Goal: Transaction & Acquisition: Purchase product/service

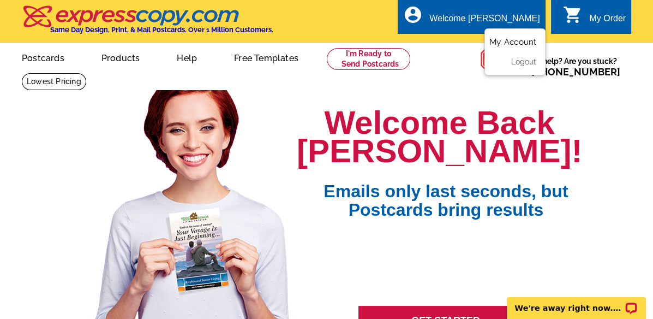
click at [509, 43] on link "My Account" at bounding box center [513, 42] width 47 height 10
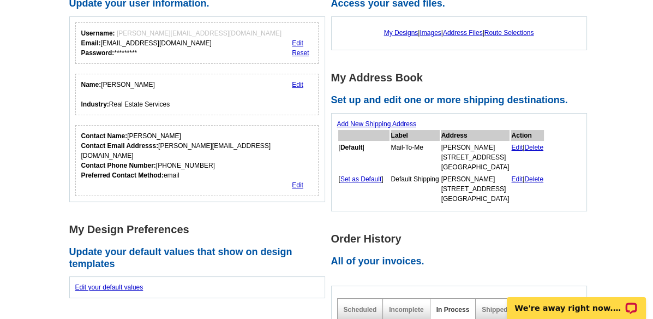
scroll to position [61, 0]
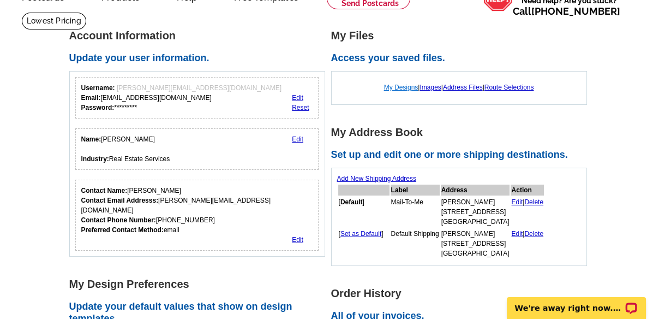
click at [394, 85] on link "My Designs" at bounding box center [401, 88] width 34 height 8
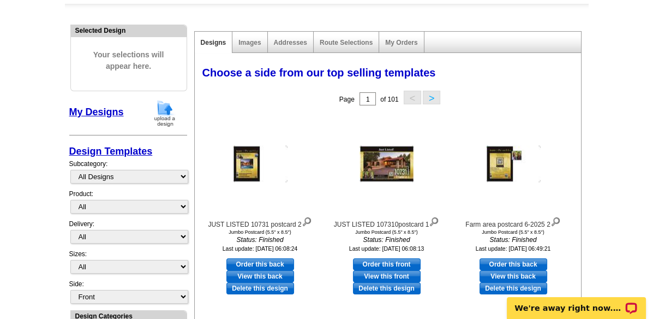
scroll to position [121, 0]
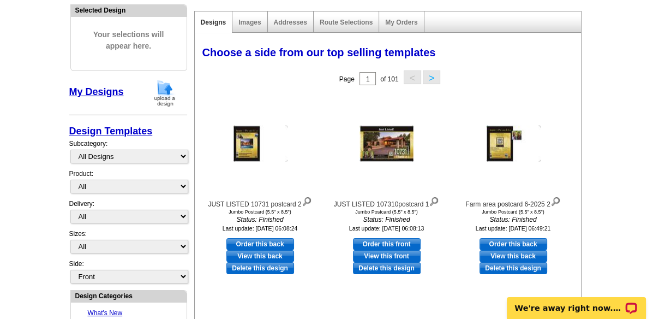
click at [98, 94] on link "My Designs" at bounding box center [96, 91] width 55 height 11
click at [164, 91] on img at bounding box center [165, 93] width 28 height 28
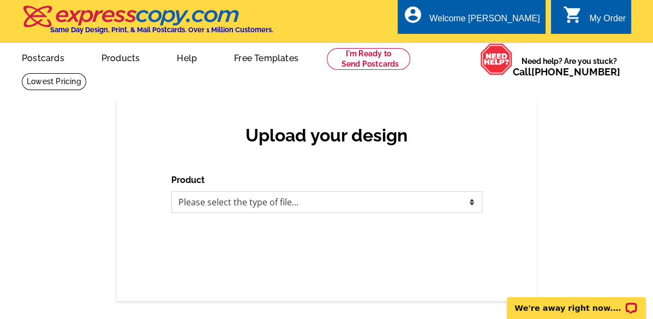
click at [308, 196] on select "Please select the type of file... Postcards Business Cards Letters and flyers G…" at bounding box center [326, 202] width 311 height 22
select select "1"
click at [171, 192] on select "Please select the type of file... Postcards Business Cards Letters and flyers G…" at bounding box center [326, 202] width 311 height 22
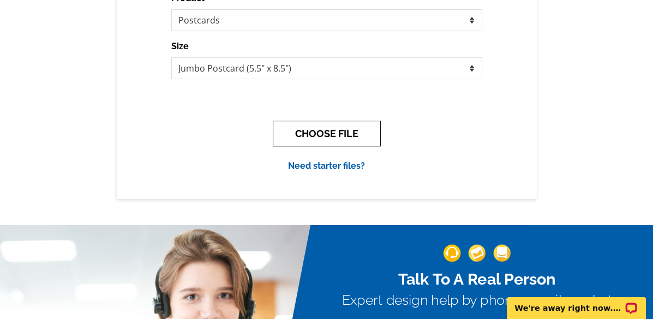
click at [319, 134] on button "CHOOSE FILE" at bounding box center [327, 134] width 108 height 26
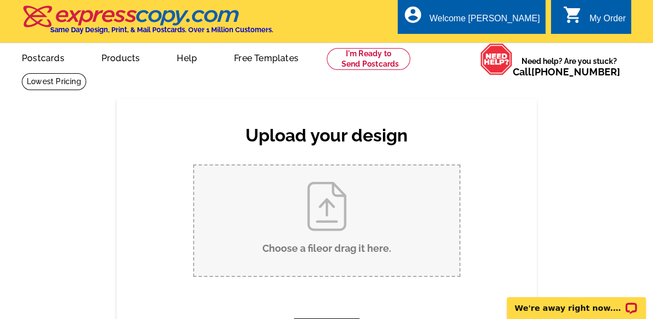
click at [323, 216] on input "Choose a file or drag it here ." at bounding box center [326, 220] width 265 height 110
type input "C:\fakepath\Postcard Under Just Listed.pdf"
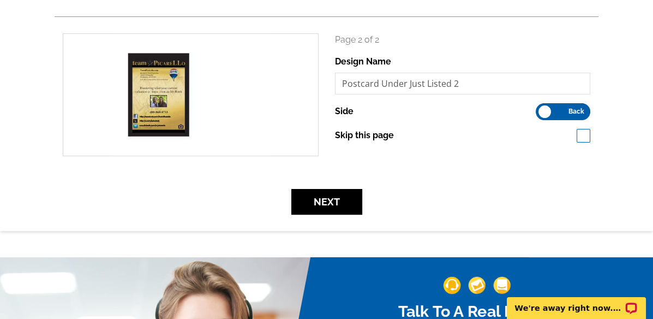
scroll to position [242, 0]
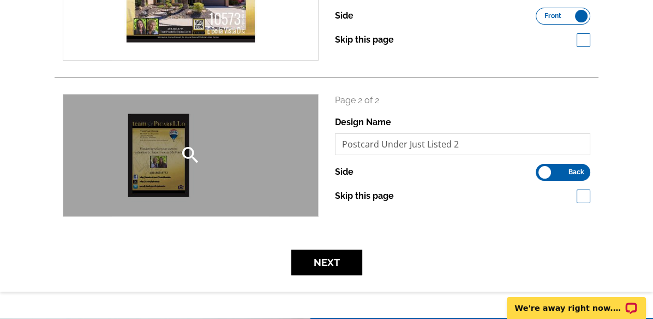
click at [163, 158] on div "search" at bounding box center [190, 155] width 255 height 122
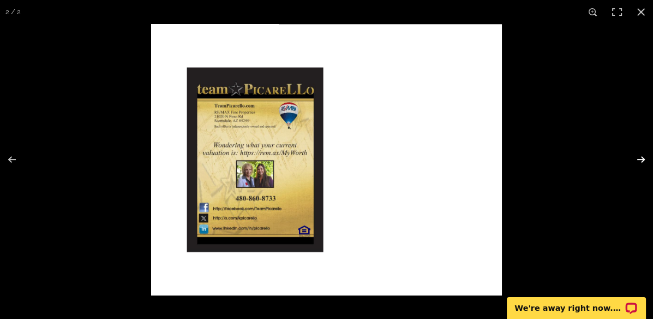
click at [638, 153] on button at bounding box center [634, 159] width 38 height 55
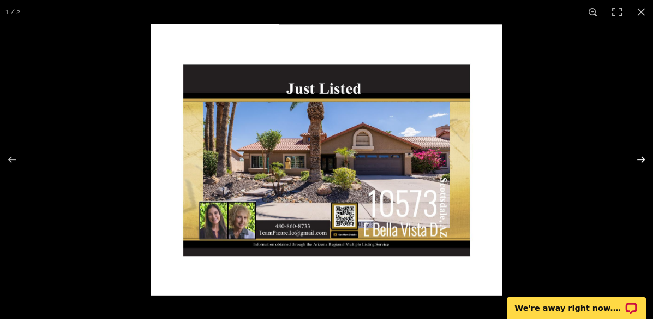
click at [637, 164] on button at bounding box center [634, 159] width 38 height 55
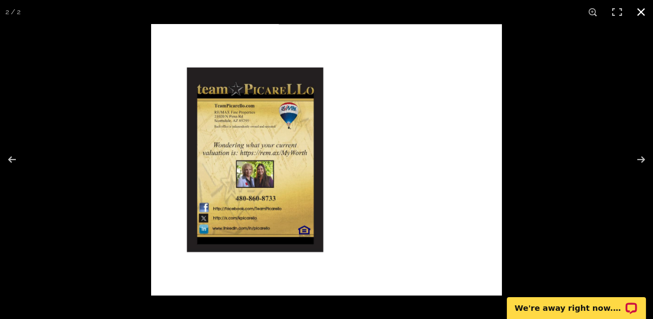
drag, startPoint x: 648, startPoint y: 6, endPoint x: 637, endPoint y: 20, distance: 17.6
click at [648, 7] on button at bounding box center [641, 12] width 24 height 24
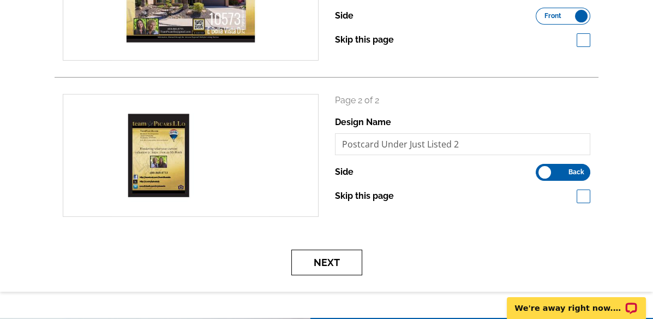
click at [333, 267] on button "Next" at bounding box center [326, 262] width 71 height 26
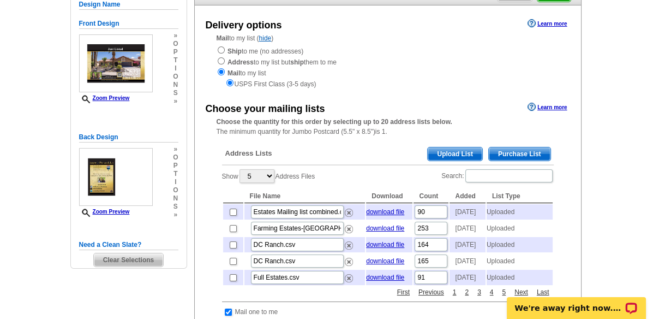
scroll to position [121, 0]
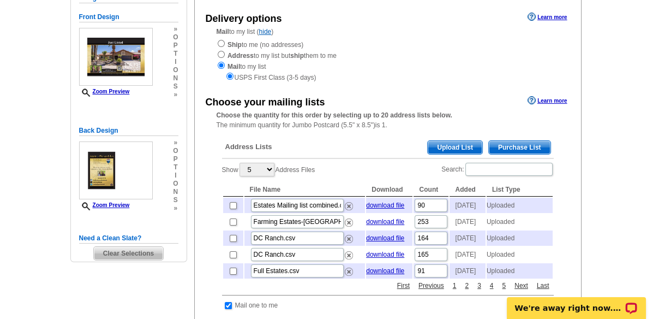
click at [451, 145] on span "Upload List" at bounding box center [455, 147] width 54 height 13
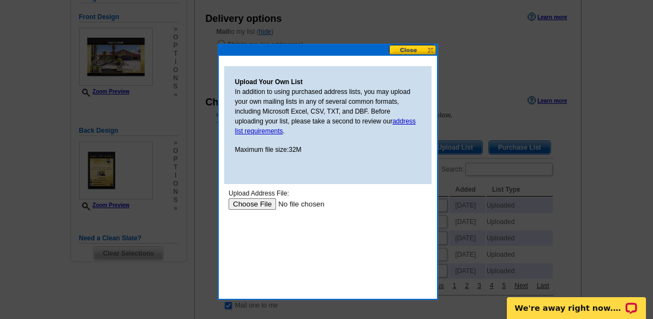
scroll to position [0, 0]
click at [254, 205] on input "file" at bounding box center [297, 203] width 138 height 11
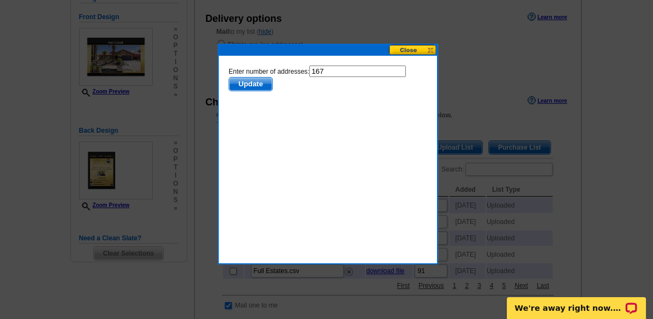
click at [259, 81] on span "Update" at bounding box center [250, 83] width 43 height 13
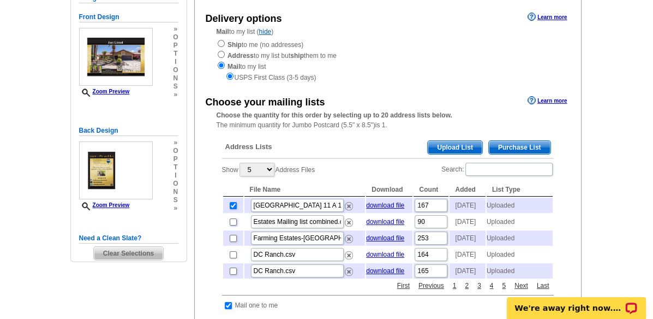
click at [232, 225] on input "checkbox" at bounding box center [233, 221] width 7 height 7
checkbox input "true"
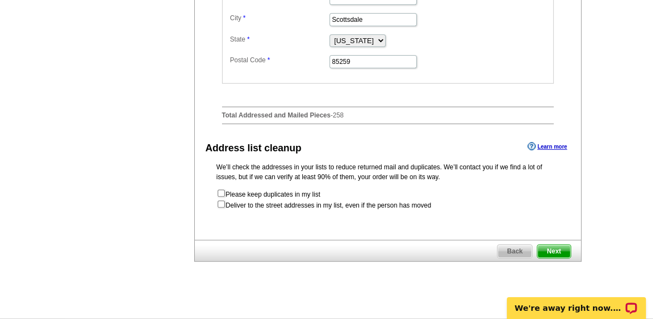
scroll to position [546, 0]
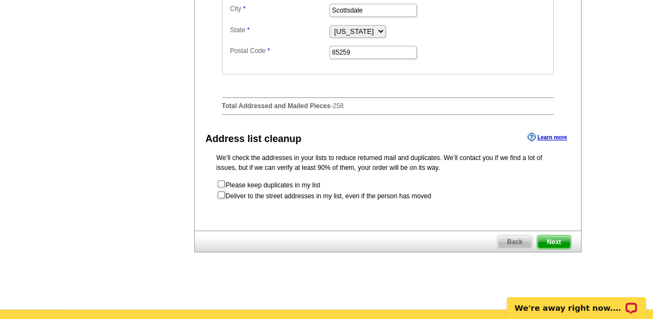
click at [220, 198] on input "checkbox" at bounding box center [221, 194] width 7 height 7
checkbox input "true"
radio input "true"
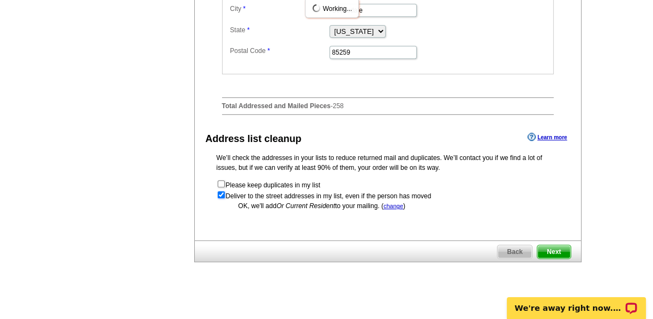
scroll to position [0, 0]
click at [562, 258] on span "Next" at bounding box center [554, 251] width 33 height 13
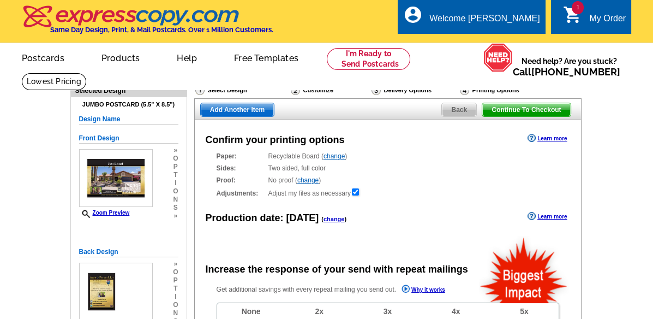
radio input "false"
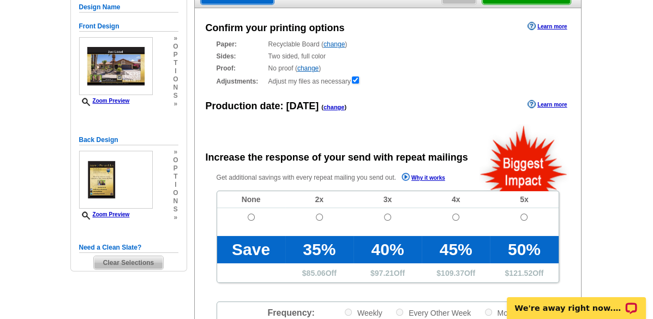
scroll to position [121, 0]
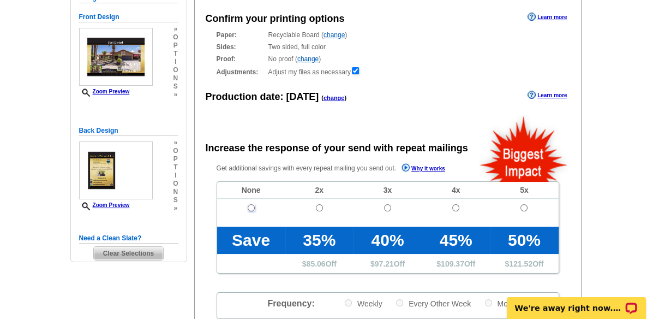
click at [249, 208] on input "radio" at bounding box center [251, 207] width 7 height 7
radio input "true"
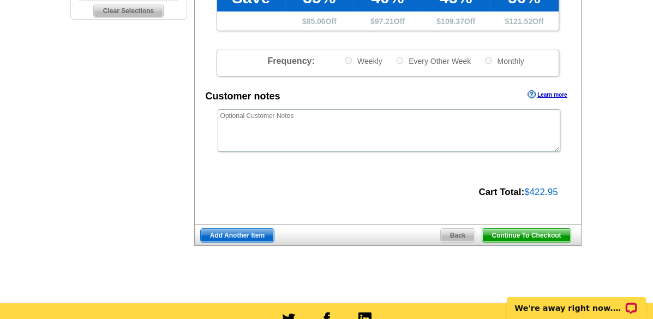
scroll to position [303, 0]
